Goal: Transaction & Acquisition: Purchase product/service

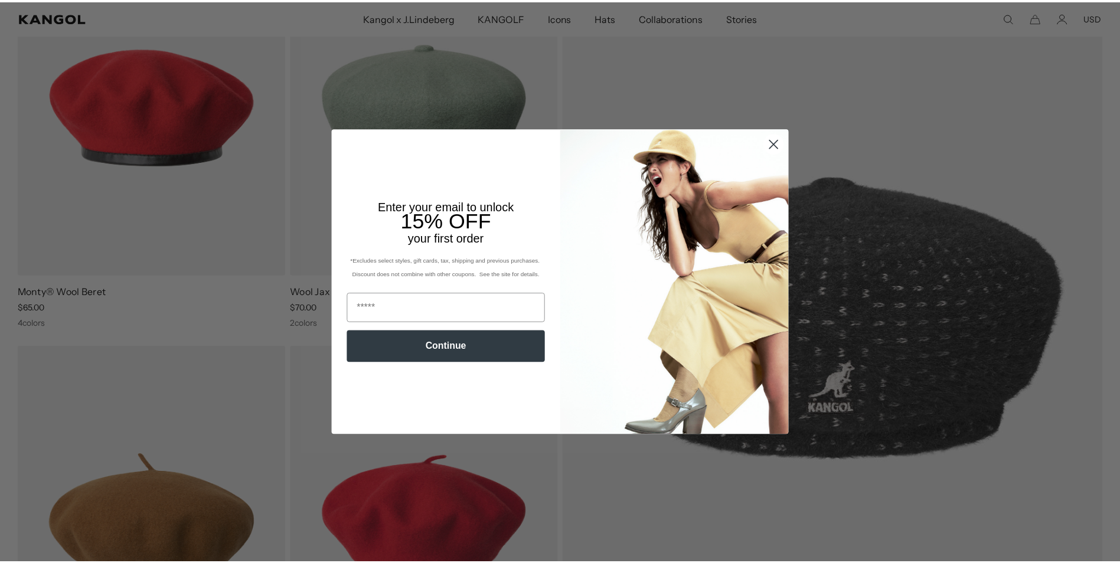
scroll to position [194, 0]
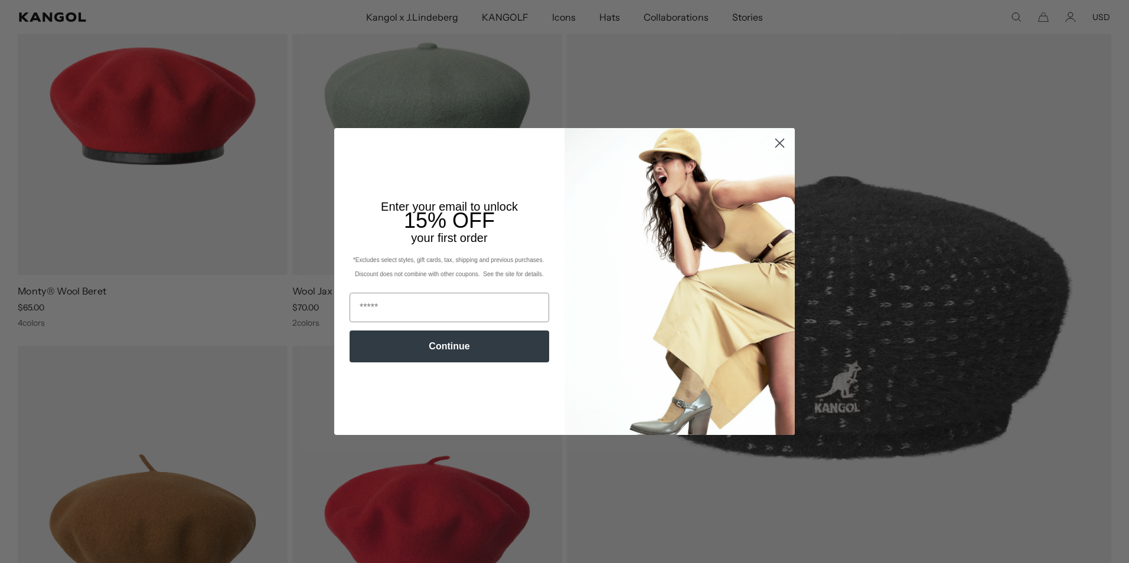
click at [779, 139] on icon "Close dialog" at bounding box center [780, 143] width 8 height 8
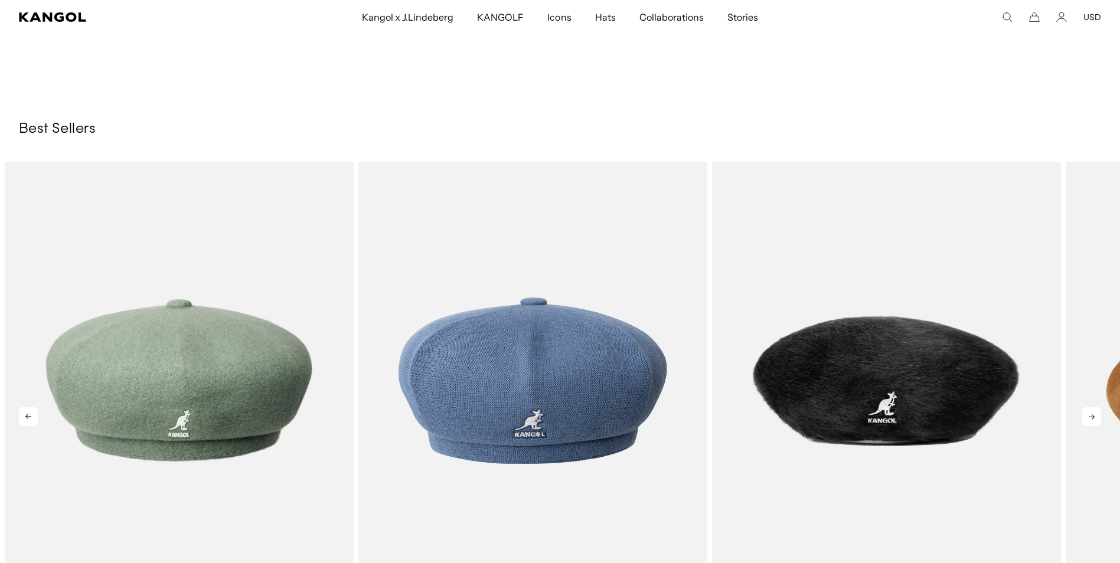
scroll to position [0, 243]
click at [1093, 413] on icon at bounding box center [1091, 416] width 19 height 19
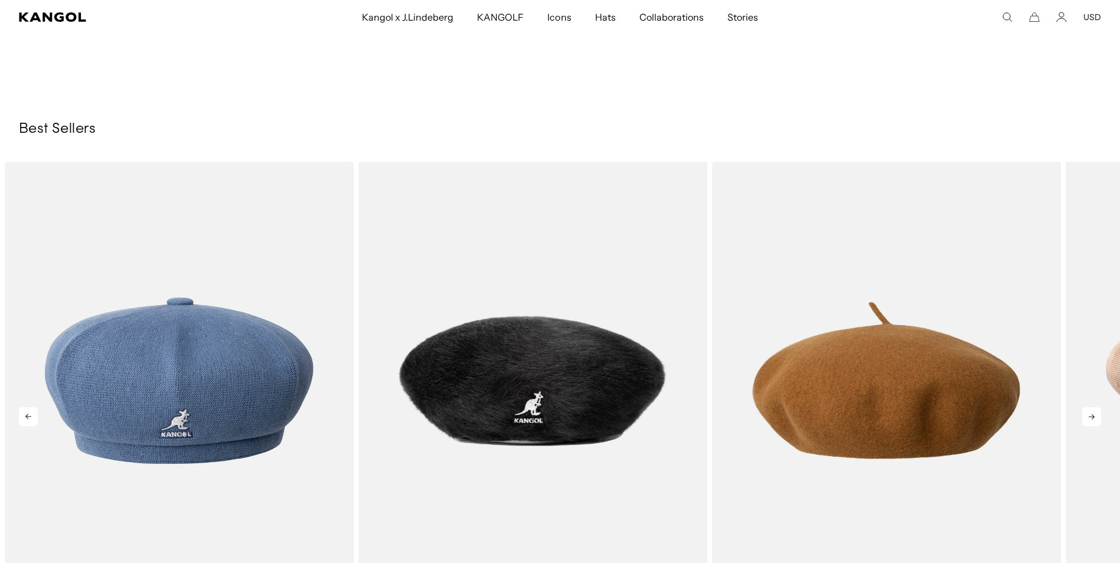
click at [1093, 413] on icon at bounding box center [1091, 416] width 19 height 19
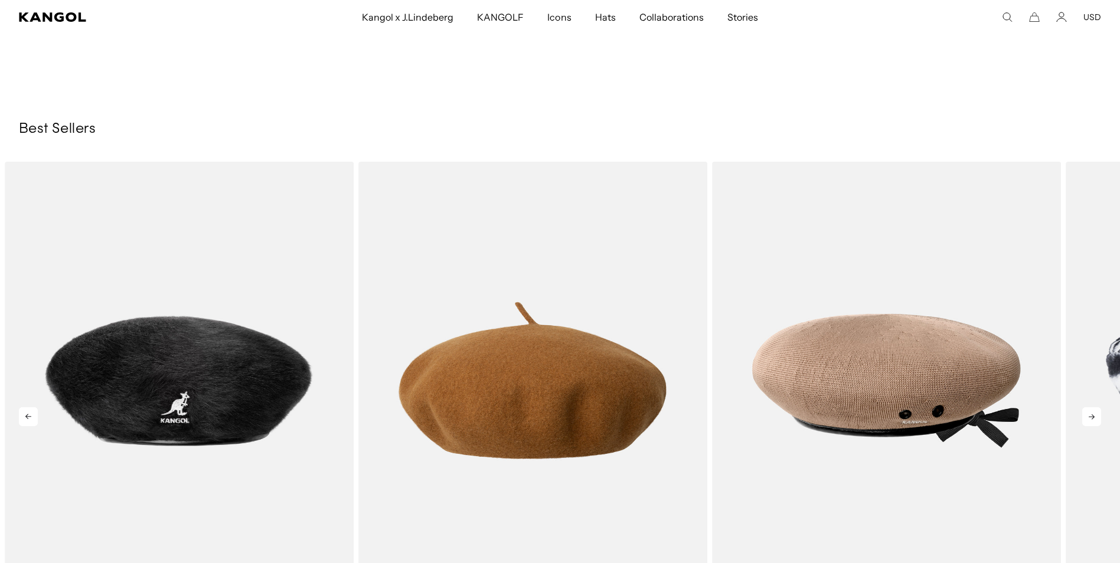
click at [1093, 413] on icon at bounding box center [1091, 416] width 19 height 19
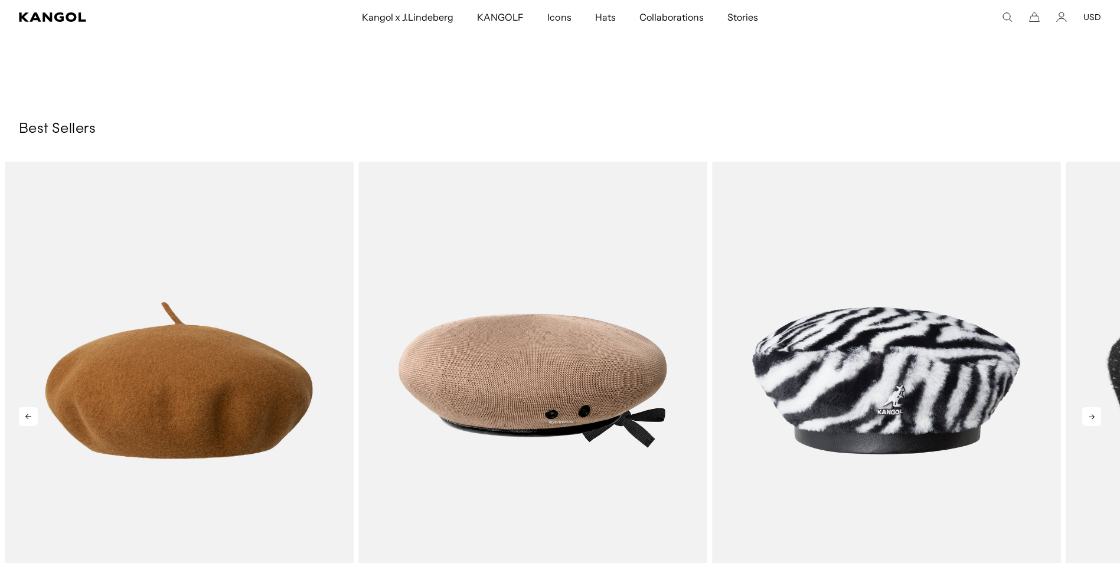
click at [1093, 413] on icon at bounding box center [1091, 416] width 19 height 19
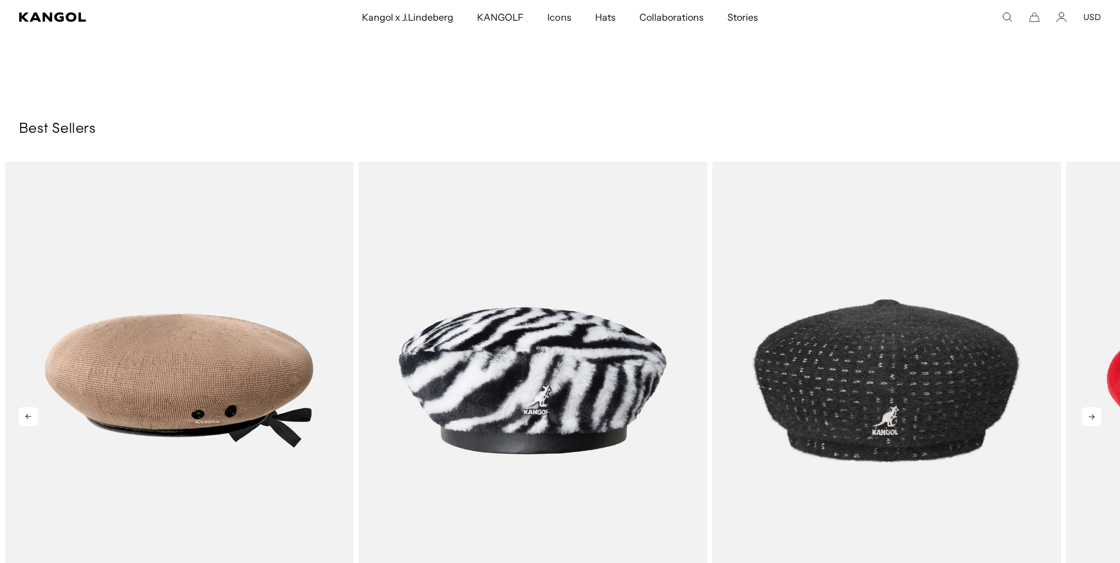
click at [1093, 413] on icon at bounding box center [1091, 416] width 19 height 19
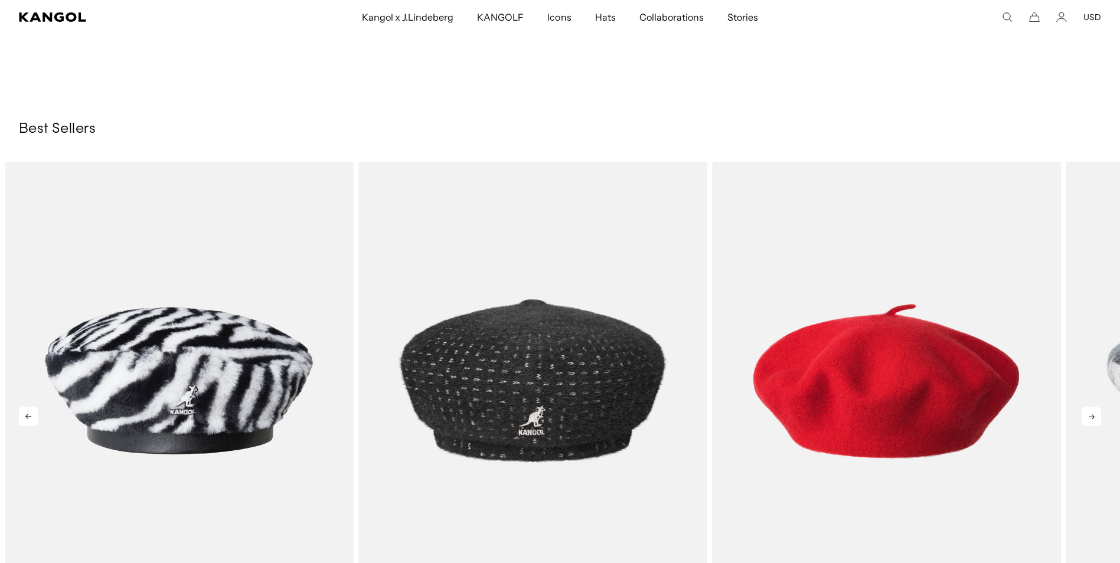
click at [1093, 413] on icon at bounding box center [1091, 416] width 19 height 19
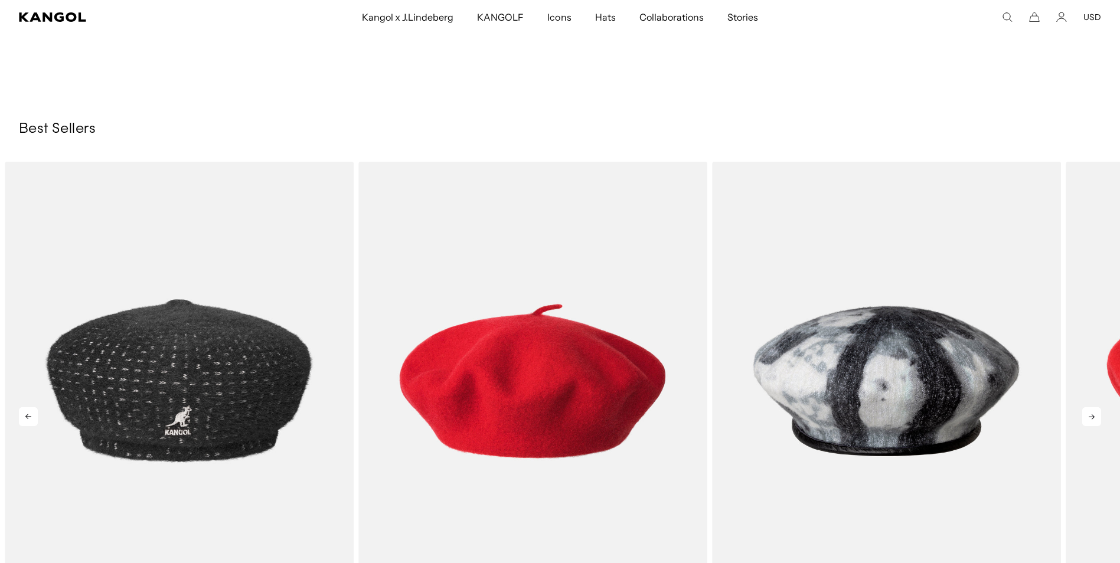
scroll to position [0, 0]
click at [1093, 413] on icon at bounding box center [1091, 416] width 19 height 19
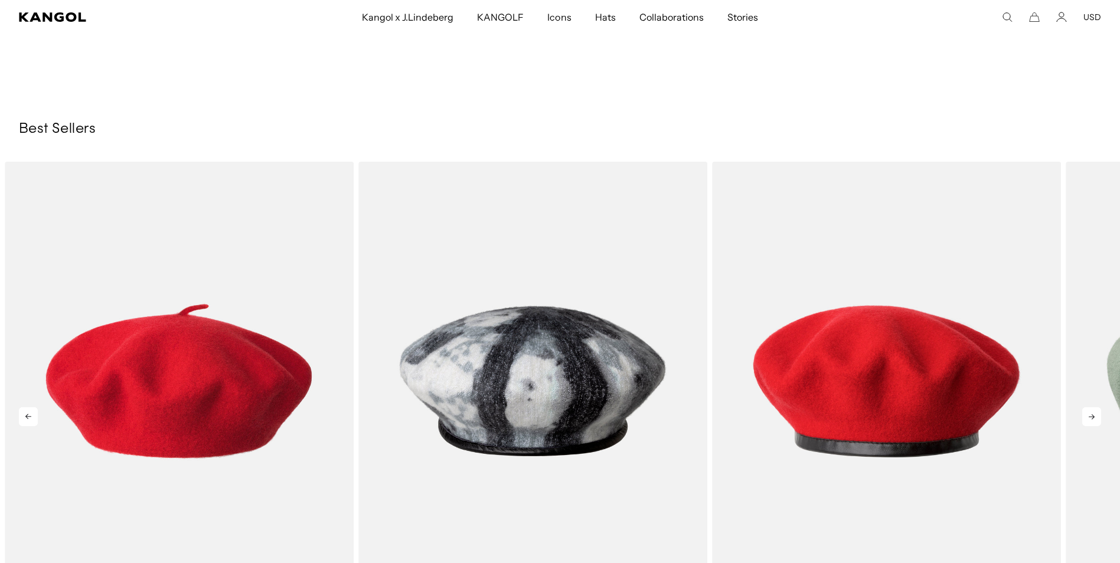
click at [1093, 413] on icon at bounding box center [1091, 416] width 19 height 19
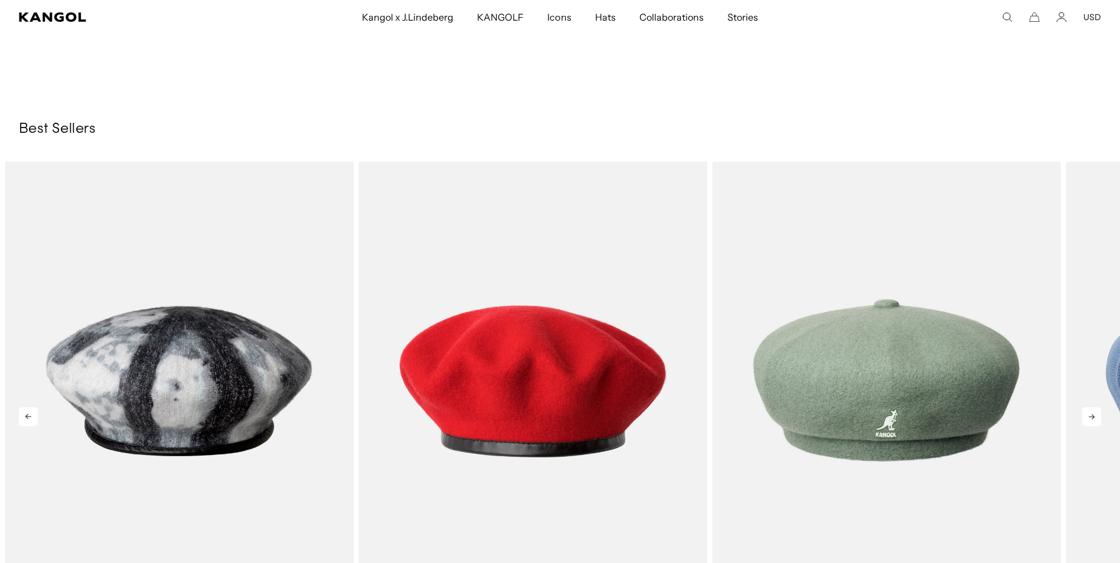
click at [1093, 413] on icon at bounding box center [1091, 416] width 19 height 19
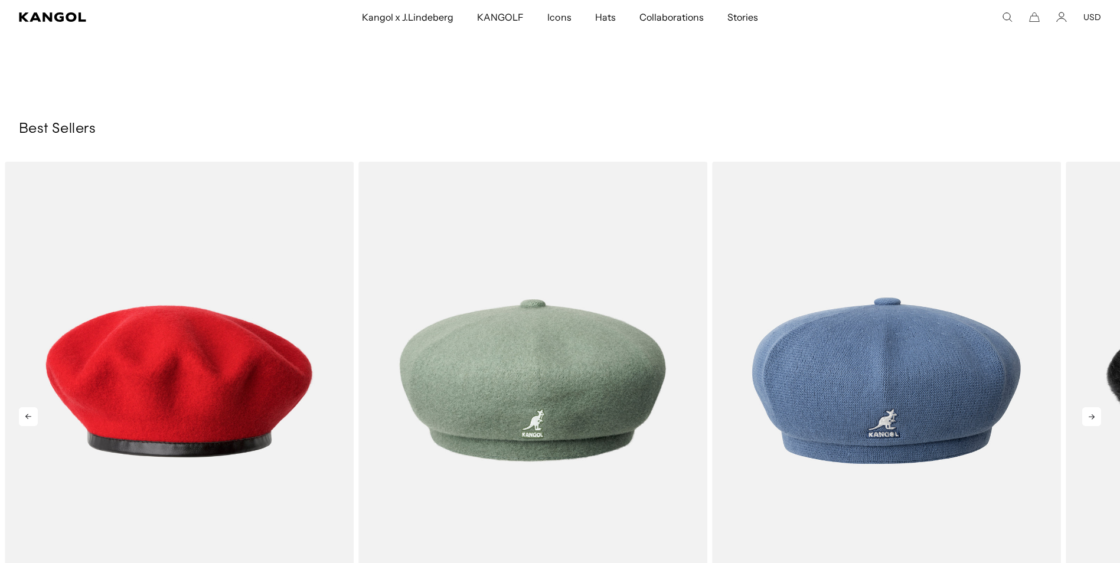
click at [1093, 413] on icon at bounding box center [1091, 416] width 19 height 19
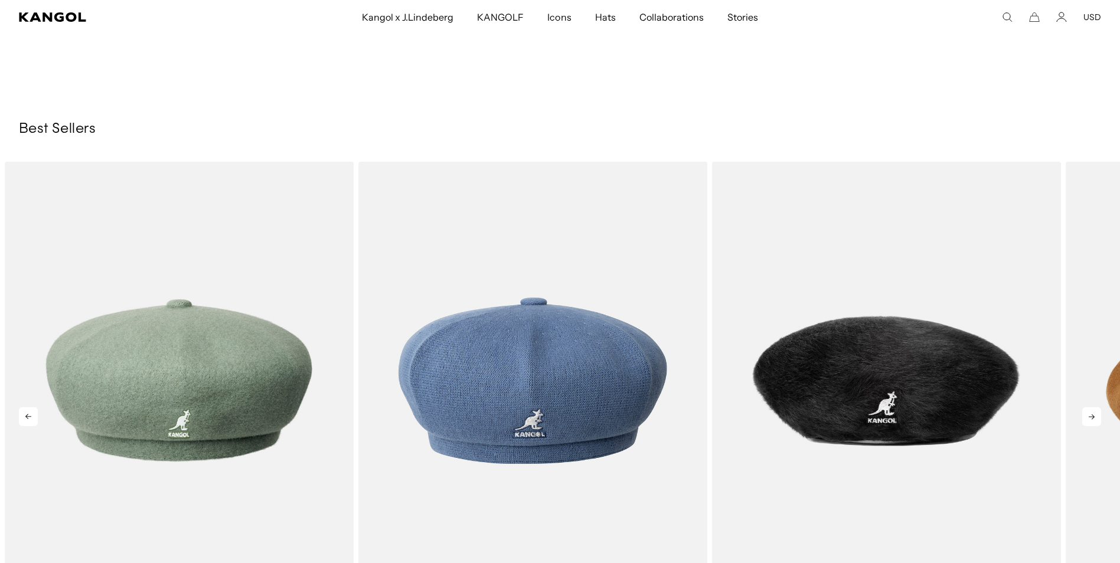
click at [1093, 413] on icon at bounding box center [1091, 416] width 19 height 19
